Goal: Complete application form: Complete application form

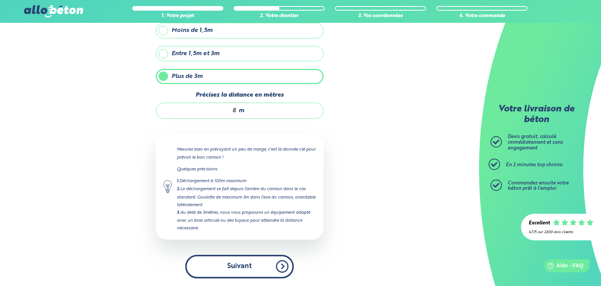
click at [282, 266] on button "Suivant" at bounding box center [239, 266] width 109 height 23
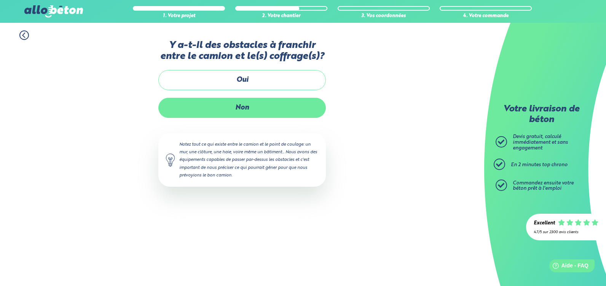
click at [241, 107] on label "Non" at bounding box center [242, 108] width 168 height 20
click at [0, 0] on input "Non" at bounding box center [0, 0] width 0 height 0
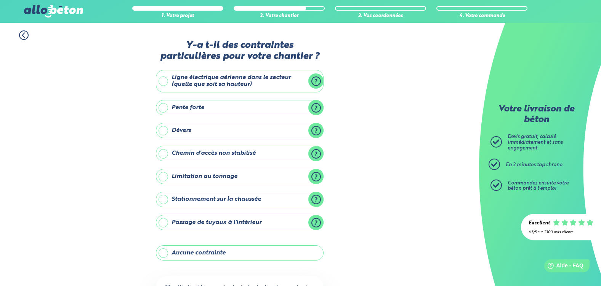
click at [166, 253] on label "Aucune contrainte" at bounding box center [240, 253] width 168 height 15
click at [0, 0] on input "Aucune contrainte" at bounding box center [0, 0] width 0 height 0
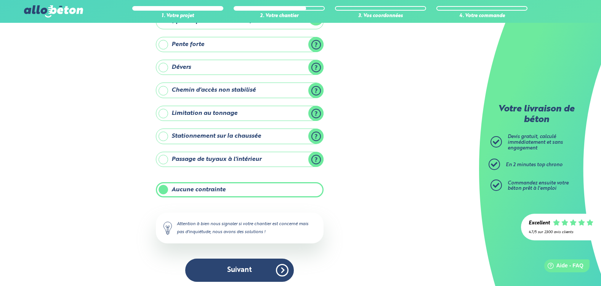
scroll to position [67, 0]
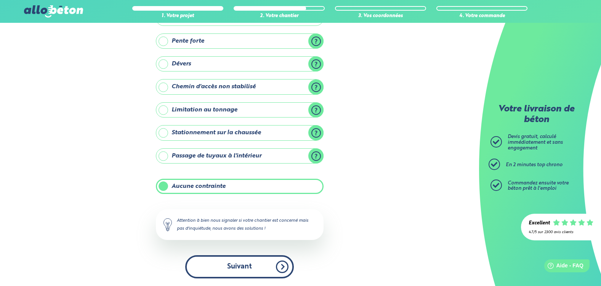
click at [243, 267] on button "Suivant" at bounding box center [239, 267] width 109 height 23
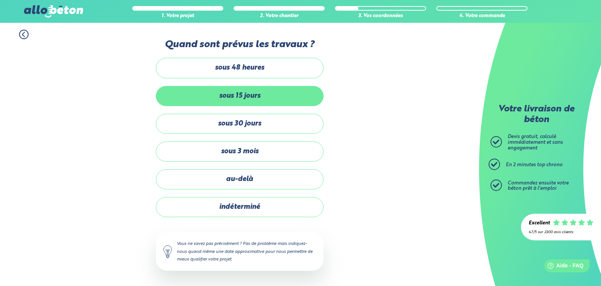
click at [238, 95] on label "sous 15 jours" at bounding box center [240, 96] width 168 height 20
click at [0, 0] on input "sous 15 jours" at bounding box center [0, 0] width 0 height 0
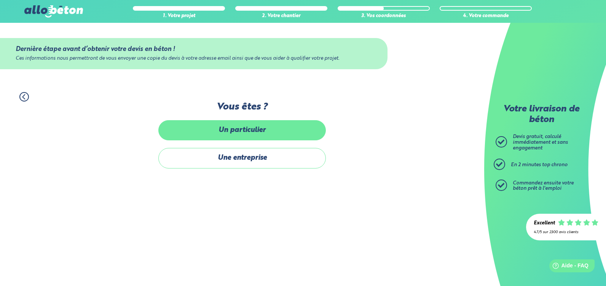
click at [251, 132] on label "Un particulier" at bounding box center [242, 130] width 168 height 20
click at [0, 0] on input "Un particulier" at bounding box center [0, 0] width 0 height 0
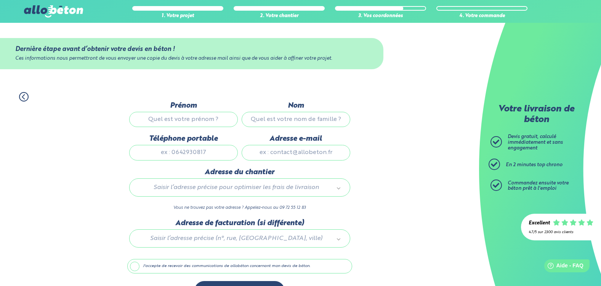
click at [159, 118] on input "Prénom" at bounding box center [183, 119] width 109 height 15
type input "[PERSON_NAME]"
type input "MICHAUDET"
type input "0676204985"
type input "[EMAIL_ADDRESS][DOMAIN_NAME]"
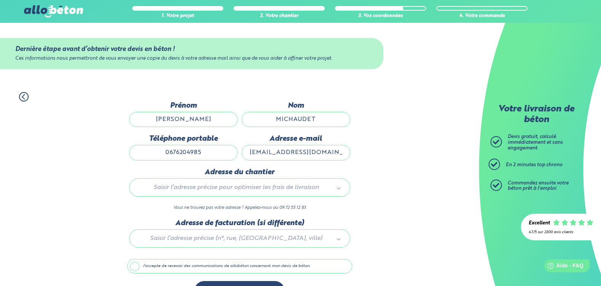
type input "[PERSON_NAME]"
type input "[STREET_ADDRESS][PERSON_NAME]"
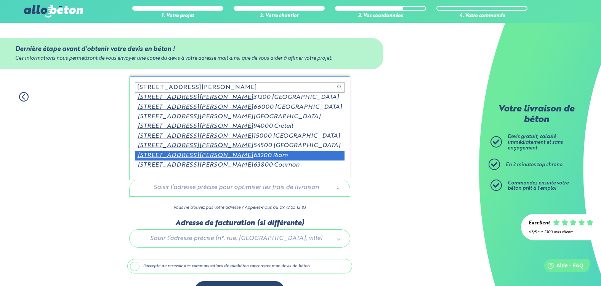
scroll to position [1, 0]
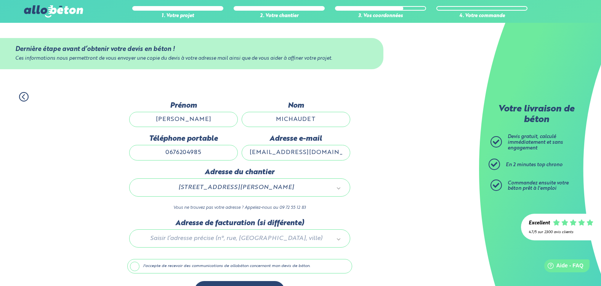
drag, startPoint x: 289, startPoint y: 188, endPoint x: 294, endPoint y: 189, distance: 5.8
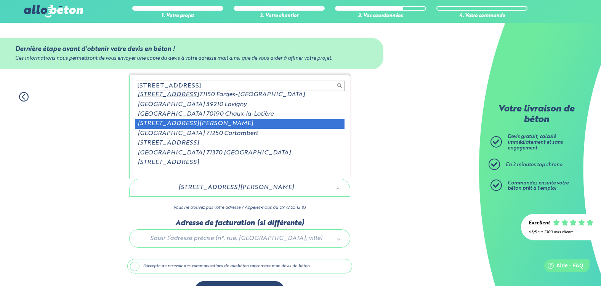
scroll to position [0, 0]
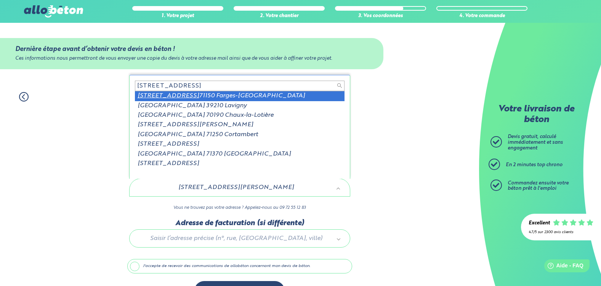
type input "[STREET_ADDRESS]"
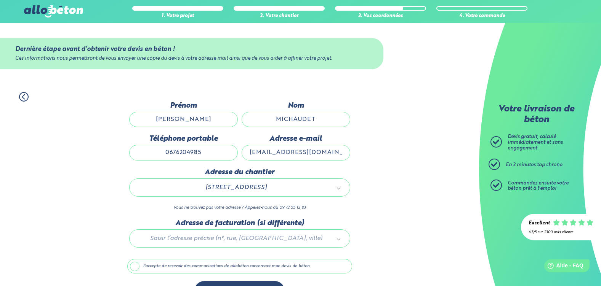
click at [219, 240] on div at bounding box center [239, 237] width 225 height 36
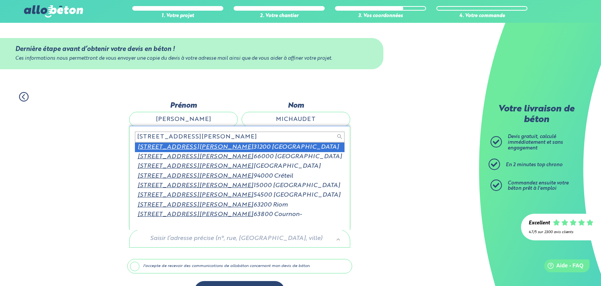
scroll to position [1, 0]
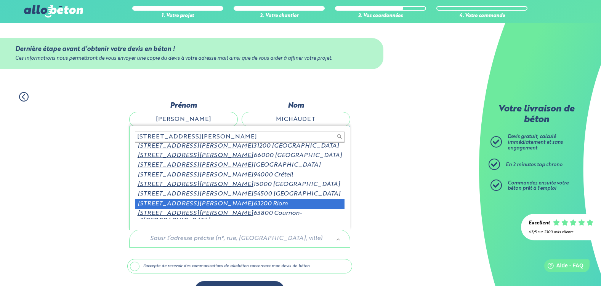
type input "[STREET_ADDRESS][PERSON_NAME]"
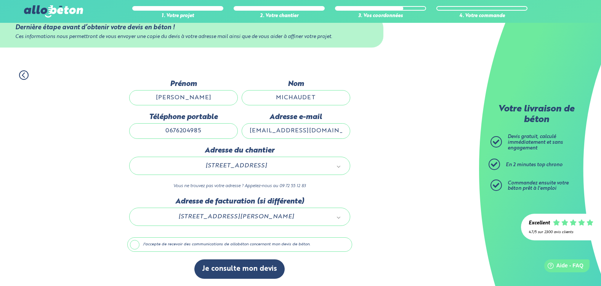
scroll to position [22, 0]
click at [134, 245] on label "J'accepte de recevoir des communications de allobéton concernant mon devis de b…" at bounding box center [239, 244] width 225 height 14
click at [0, 0] on input "J'accepte de recevoir des communications de allobéton concernant mon devis de b…" at bounding box center [0, 0] width 0 height 0
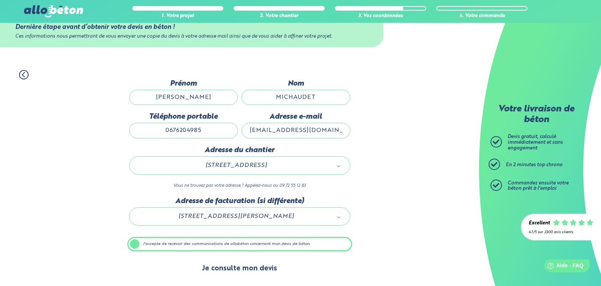
click at [237, 270] on button "Je consulte mon devis" at bounding box center [239, 268] width 90 height 19
